Goal: Task Accomplishment & Management: Manage account settings

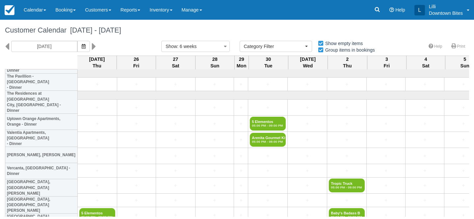
select select
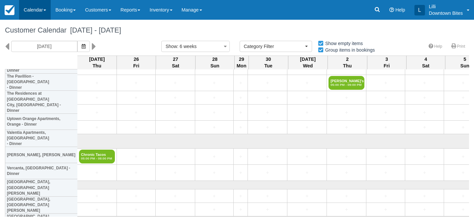
click at [41, 10] on link "Calendar" at bounding box center [35, 10] width 32 height 20
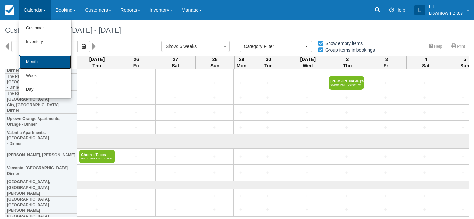
click at [44, 62] on link "Month" at bounding box center [45, 62] width 52 height 14
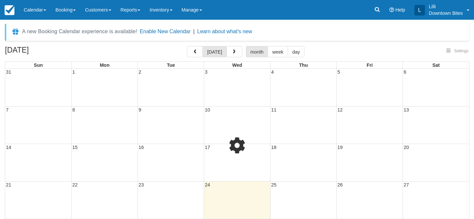
select select
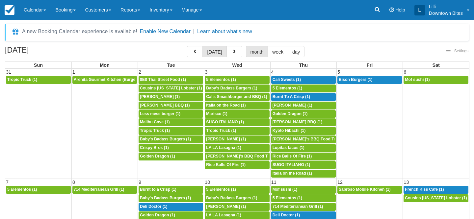
select select
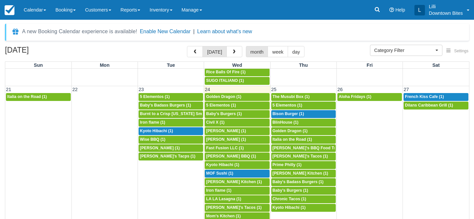
scroll to position [372, 0]
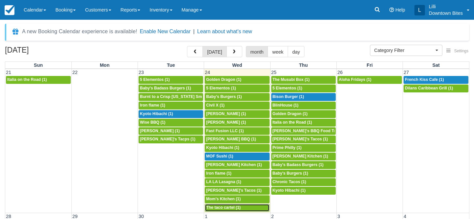
click at [221, 209] on span "The taco cartel (1)" at bounding box center [223, 207] width 35 height 5
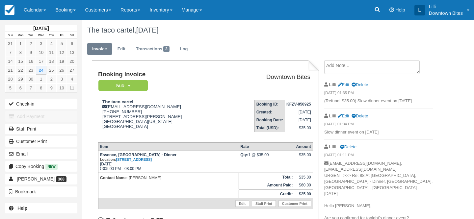
click at [339, 66] on textarea at bounding box center [371, 67] width 95 height 14
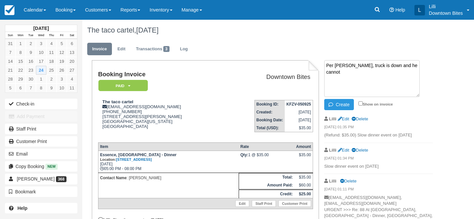
click at [343, 66] on textarea "Per Jose, truck is down and he cannot" at bounding box center [371, 78] width 95 height 37
click at [347, 72] on textarea "Per Jose (text message), truck is down and he cannot" at bounding box center [371, 78] width 95 height 37
type textarea "Per Jose (text message), truck is down and he cannot attend dinner event on 9/24"
click at [359, 104] on input "Show on invoice" at bounding box center [360, 103] width 4 height 4
checkbox input "true"
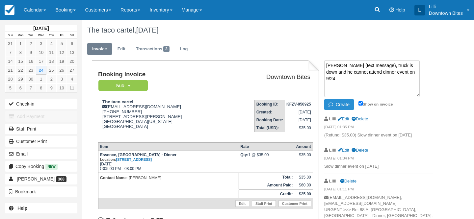
click at [344, 105] on button "Create" at bounding box center [339, 104] width 30 height 11
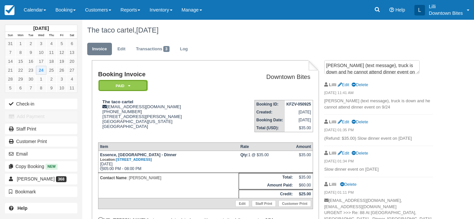
click at [144, 81] on em "Paid" at bounding box center [122, 86] width 49 height 12
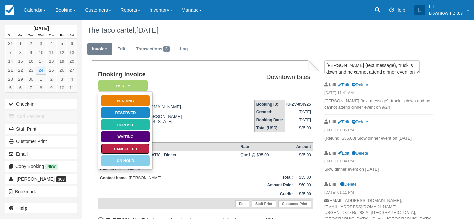
click at [145, 152] on link "Cancelled" at bounding box center [125, 149] width 49 height 12
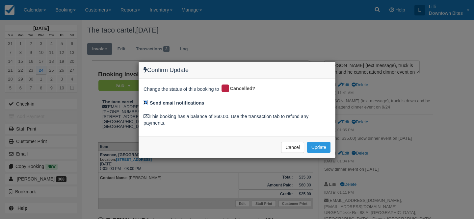
click at [146, 101] on input "Send email notifications" at bounding box center [145, 102] width 4 height 4
checkbox input "false"
click at [317, 149] on button "Update" at bounding box center [318, 147] width 23 height 11
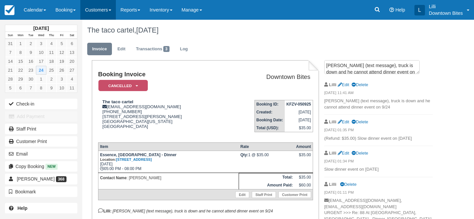
click at [92, 12] on link "Customers" at bounding box center [98, 10] width 36 height 20
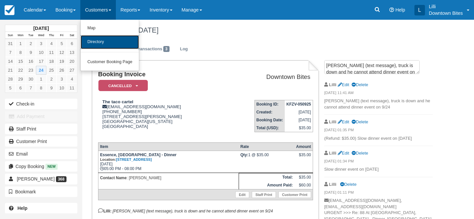
click at [93, 45] on link "Directory" at bounding box center [110, 42] width 58 height 14
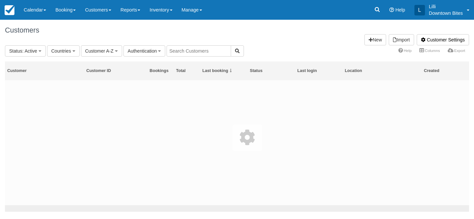
click at [191, 49] on input "text" at bounding box center [198, 50] width 64 height 11
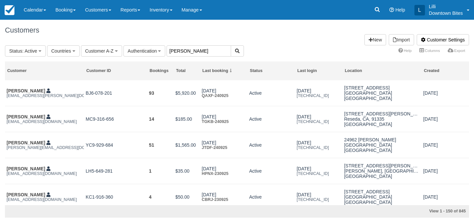
type input "[PERSON_NAME]"
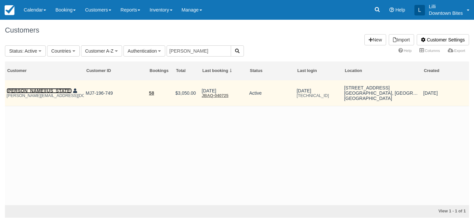
click at [26, 91] on link "[PERSON_NAME][US_STATE]" at bounding box center [39, 90] width 65 height 5
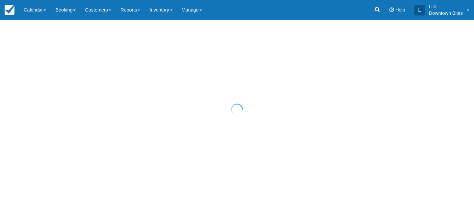
select select "50"
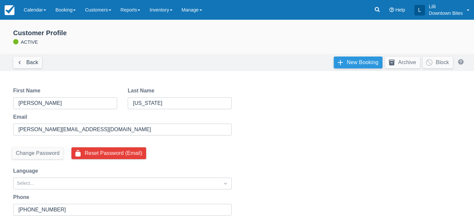
click at [348, 62] on link "New Booking" at bounding box center [358, 63] width 49 height 12
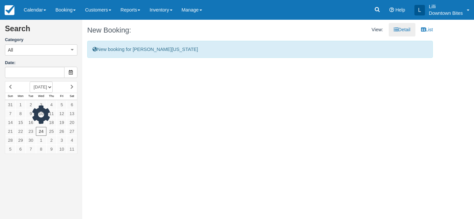
type input "09/24/25"
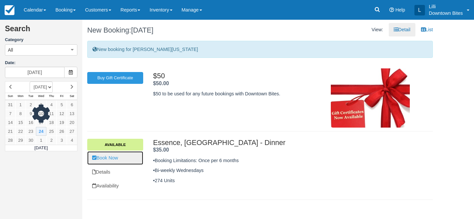
click at [110, 162] on link "Book Now" at bounding box center [115, 157] width 56 height 13
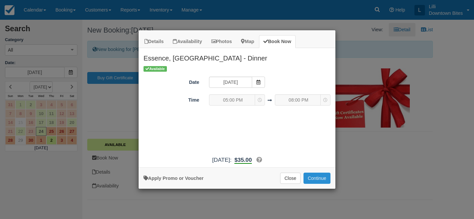
click at [312, 180] on button "Continue" at bounding box center [316, 178] width 27 height 11
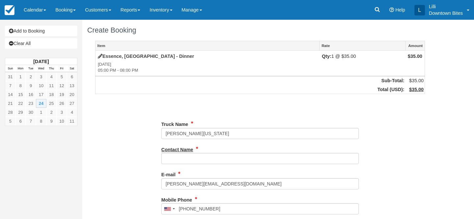
type input "[PHONE_NUMBER]"
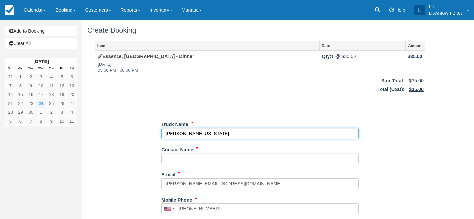
drag, startPoint x: 220, startPoint y: 132, endPoint x: 130, endPoint y: 131, distance: 90.1
click at [130, 131] on div "Item Rate Amount [GEOGRAPHIC_DATA], [GEOGRAPHIC_DATA] - Dinner [DATE] 05:00 PM …" at bounding box center [259, 209] width 345 height 336
type input "D Lo's Kitchen"
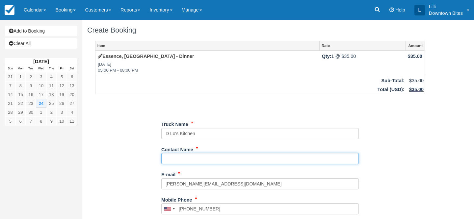
paste input "LaToya Washington"
type input "LaToya Washington"
type input "+13232503658"
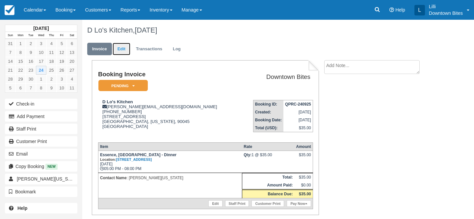
click at [119, 51] on link "Edit" at bounding box center [121, 49] width 18 height 13
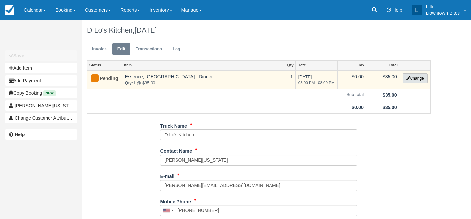
click at [411, 80] on button "Change" at bounding box center [415, 78] width 25 height 10
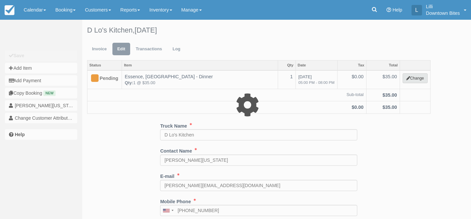
select select "2"
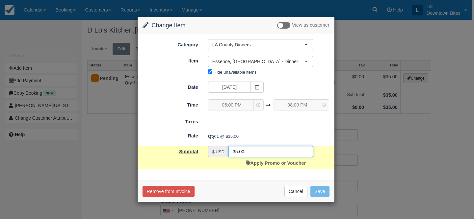
drag, startPoint x: 249, startPoint y: 154, endPoint x: 197, endPoint y: 154, distance: 52.6
click at [197, 154] on div "Subtotal $ USD 35.00 Apply Promo or Voucher" at bounding box center [235, 157] width 197 height 23
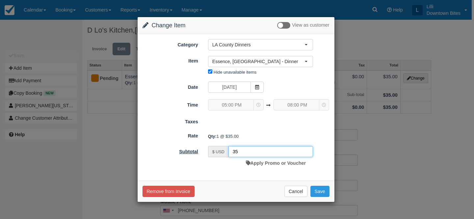
type input "3"
type input "0"
click at [317, 191] on button "Save" at bounding box center [319, 191] width 19 height 11
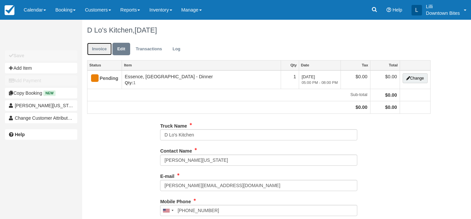
click at [100, 48] on link "Invoice" at bounding box center [99, 49] width 25 height 13
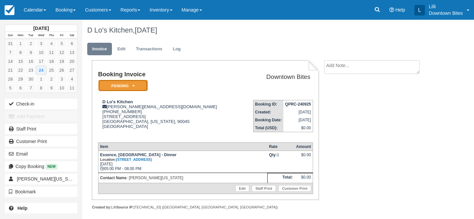
click at [107, 89] on em "Pending" at bounding box center [122, 86] width 49 height 12
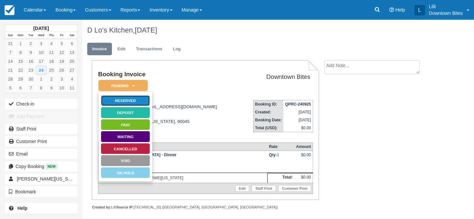
click at [121, 102] on link "Reserved" at bounding box center [125, 101] width 49 height 12
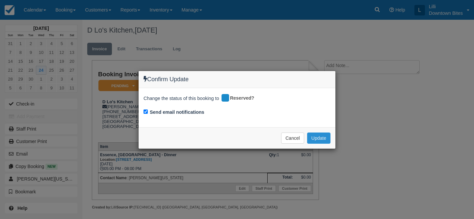
click at [325, 139] on button "Update" at bounding box center [318, 138] width 23 height 11
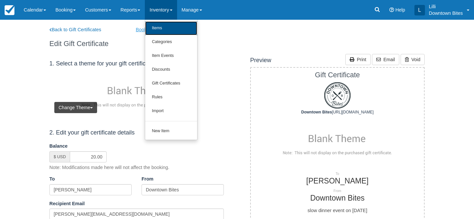
click at [168, 27] on link "Items" at bounding box center [171, 28] width 52 height 14
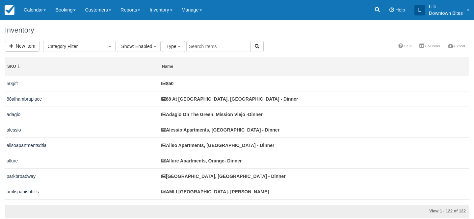
select select
click at [208, 47] on input "text" at bounding box center [218, 46] width 64 height 11
type input "essence"
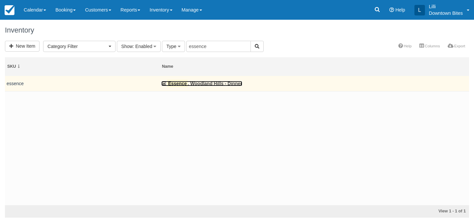
click at [188, 83] on link "Essence , [GEOGRAPHIC_DATA] - Dinner" at bounding box center [201, 83] width 81 height 5
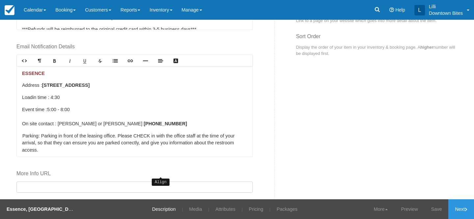
scroll to position [394, 0]
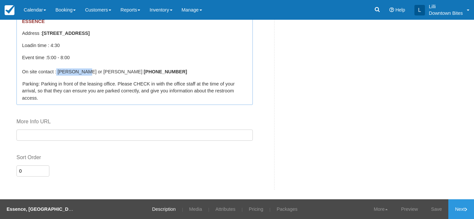
drag, startPoint x: 82, startPoint y: 71, endPoint x: 58, endPoint y: 72, distance: 24.7
click at [58, 72] on p "Event time : 5:00 - 8:00 On site contact : [PERSON_NAME] or [PERSON_NAME] [PHON…" at bounding box center [134, 64] width 225 height 21
click at [133, 68] on p "Event time : 5:00 - 8:00 On site contact : Jacob 323-841-6480" at bounding box center [134, 64] width 225 height 21
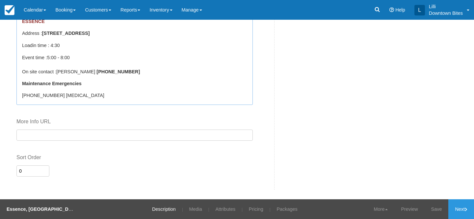
click at [51, 87] on div "ESSENCE Address : 6041 Variel Avenue Woodland Hills CA Load in time : 4:30 Even…" at bounding box center [135, 59] width 236 height 90
click at [51, 99] on div "ESSENCE Address : 6041 Variel Avenue Woodland Hills CA Load in time : 4:30 Even…" at bounding box center [135, 59] width 236 height 90
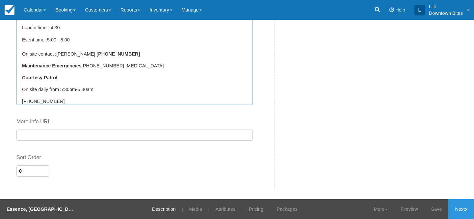
scroll to position [19, 0]
click at [22, 88] on p "On site daily from 5:30pm-5:30am" at bounding box center [134, 88] width 225 height 7
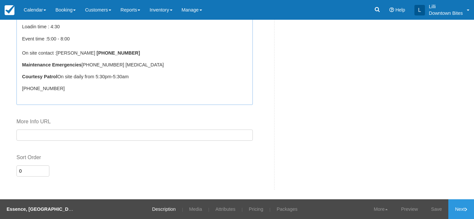
click at [22, 88] on div "ESSENCE Address : 6041 Variel Avenue Woodland Hills CA Load in time : 4:30 Even…" at bounding box center [135, 59] width 236 height 90
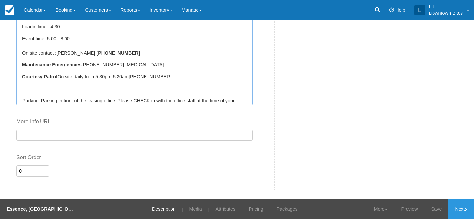
click at [31, 92] on div "ESSENCE Address : 6041 Variel Avenue Woodland Hills CA Load in time : 4:30 Even…" at bounding box center [135, 59] width 236 height 90
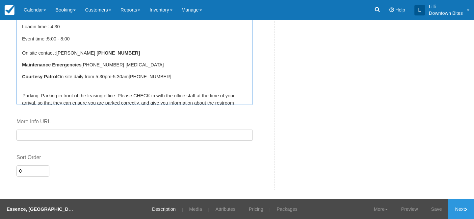
click at [25, 84] on div "ESSENCE Address : 6041 Variel Avenue Woodland Hills CA Load in time : 4:30 Even…" at bounding box center [135, 59] width 236 height 90
click at [433, 205] on link "Save" at bounding box center [436, 209] width 24 height 20
